Goal: Go to known website: Access a specific website the user already knows

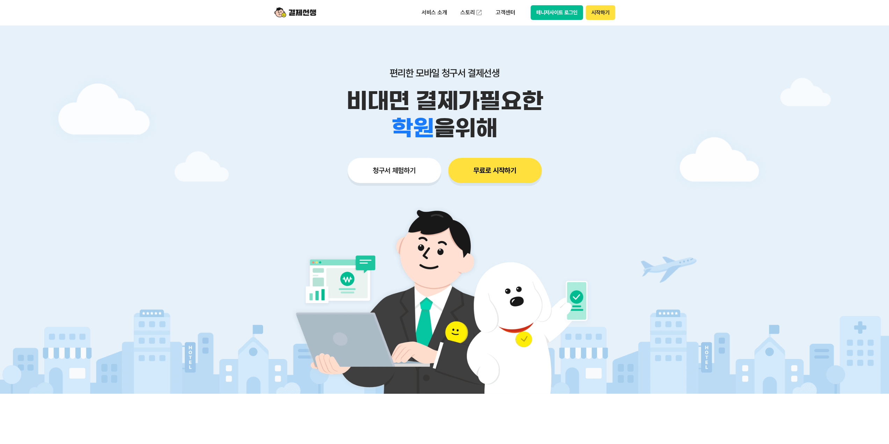
click at [573, 10] on button "매니저사이트 로그인" at bounding box center [557, 12] width 53 height 15
click at [564, 15] on button "매니저사이트 로그인" at bounding box center [557, 12] width 53 height 15
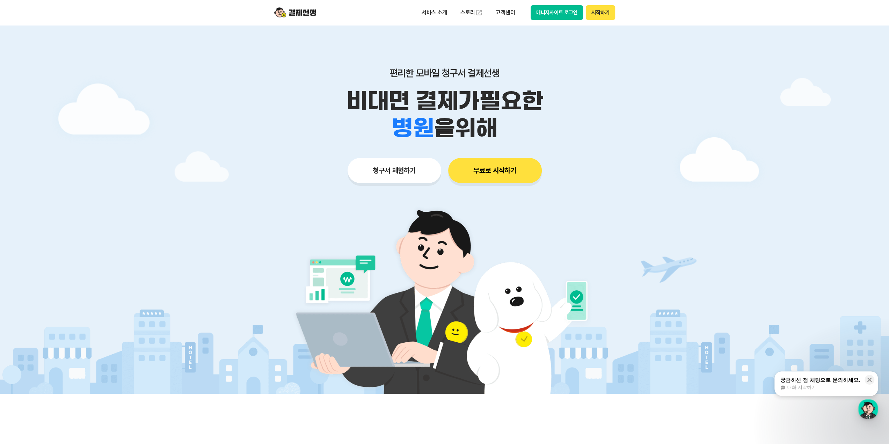
click at [561, 16] on button "매니저사이트 로그인" at bounding box center [557, 12] width 53 height 15
